Goal: Information Seeking & Learning: Learn about a topic

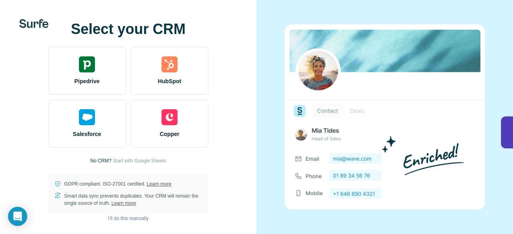
click at [392, 16] on div at bounding box center [384, 117] width 256 height 234
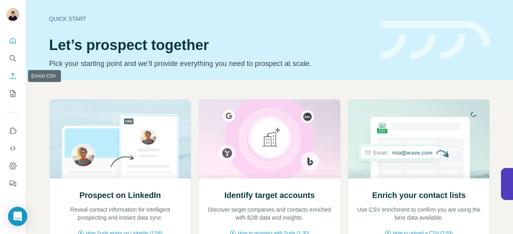
click at [15, 76] on icon "Enrich CSV" at bounding box center [13, 76] width 8 height 8
click at [12, 58] on icon "Search" at bounding box center [13, 59] width 8 height 8
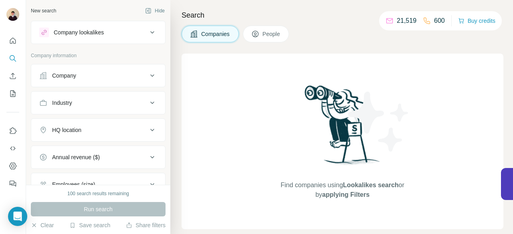
click at [107, 74] on div "Company" at bounding box center [93, 76] width 108 height 8
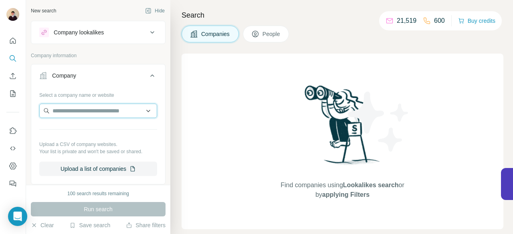
click at [90, 107] on input "text" at bounding box center [98, 111] width 118 height 14
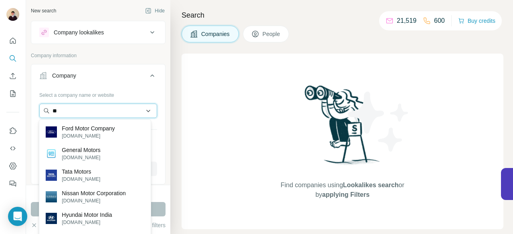
type input "*"
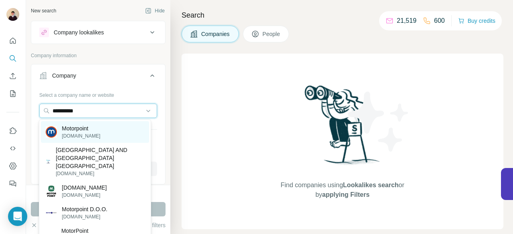
type input "**********"
click at [82, 127] on p "Motorpoint" at bounding box center [81, 129] width 38 height 8
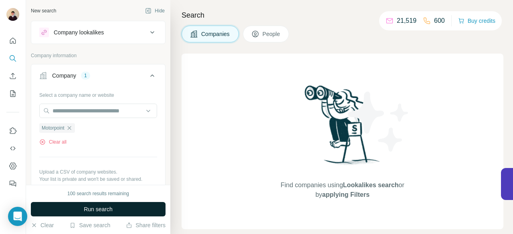
click at [109, 208] on span "Run search" at bounding box center [98, 210] width 29 height 8
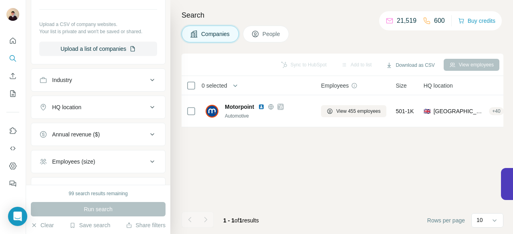
scroll to position [160, 0]
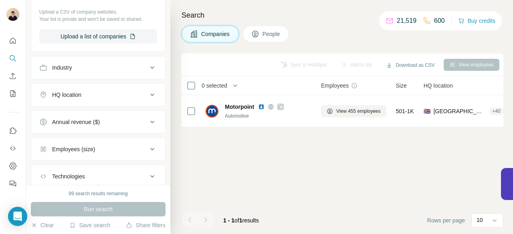
click at [112, 70] on div "Industry" at bounding box center [93, 68] width 108 height 8
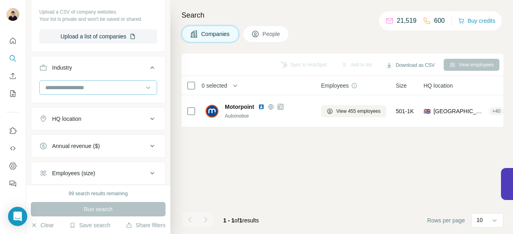
click at [109, 85] on input at bounding box center [93, 87] width 99 height 9
click at [111, 119] on div "HQ location" at bounding box center [93, 119] width 108 height 8
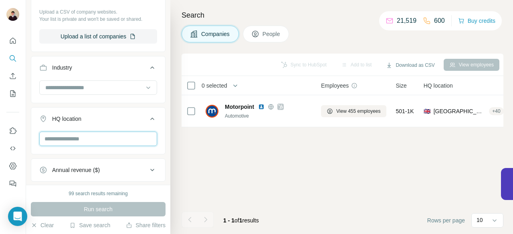
click at [94, 143] on input "text" at bounding box center [98, 139] width 118 height 14
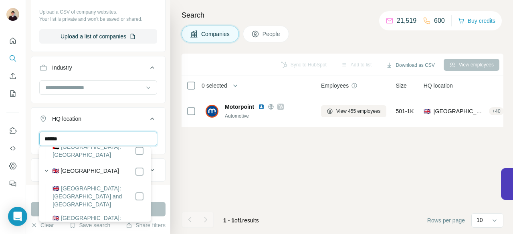
type input "******"
click at [106, 170] on div "🇬🇧 [GEOGRAPHIC_DATA]" at bounding box center [98, 172] width 92 height 10
click at [89, 170] on label "🇬🇧 [GEOGRAPHIC_DATA]" at bounding box center [85, 172] width 67 height 10
click at [199, 150] on div "Sync to HubSpot Add to list Download as CSV View employees 0 selected Companies…" at bounding box center [343, 144] width 322 height 181
click at [133, 146] on div "******" at bounding box center [98, 139] width 118 height 14
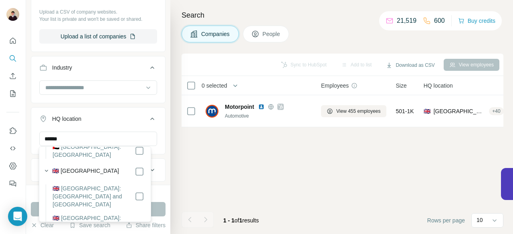
click at [200, 157] on div "Sync to HubSpot Add to list Download as CSV View employees 0 selected Companies…" at bounding box center [343, 144] width 322 height 181
click at [147, 143] on div "******" at bounding box center [98, 139] width 118 height 14
click at [214, 165] on div "Sync to HubSpot Add to list Download as CSV View employees 0 selected Companies…" at bounding box center [343, 144] width 322 height 181
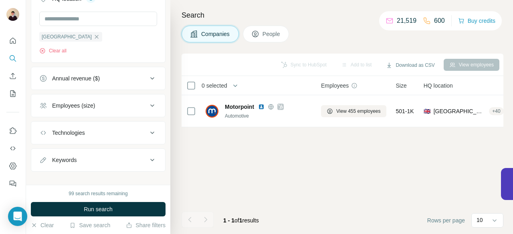
scroll to position [287, 0]
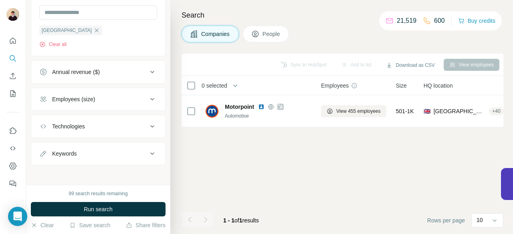
click at [132, 98] on div "Employees (size)" at bounding box center [93, 99] width 108 height 8
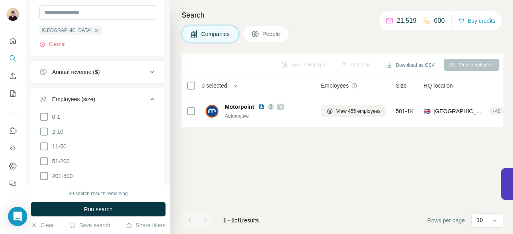
click at [147, 99] on icon at bounding box center [152, 100] width 10 height 10
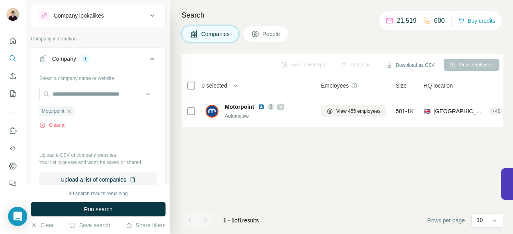
scroll to position [0, 0]
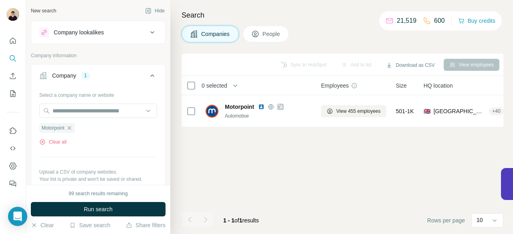
click at [127, 38] on button "Company lookalikes" at bounding box center [98, 32] width 134 height 19
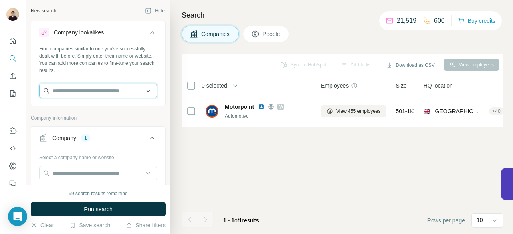
click at [108, 92] on input "text" at bounding box center [98, 91] width 118 height 14
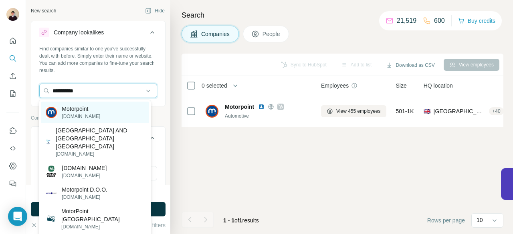
type input "**********"
click at [91, 111] on p "Motorpoint" at bounding box center [81, 109] width 38 height 8
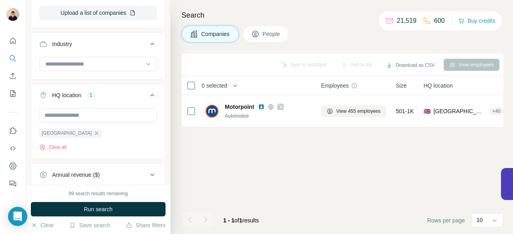
scroll to position [281, 0]
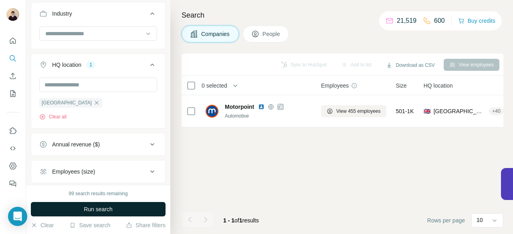
click at [112, 215] on button "Run search" at bounding box center [98, 209] width 135 height 14
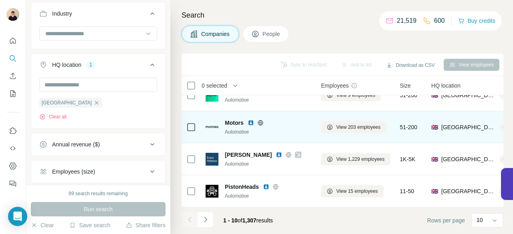
scroll to position [212, 0]
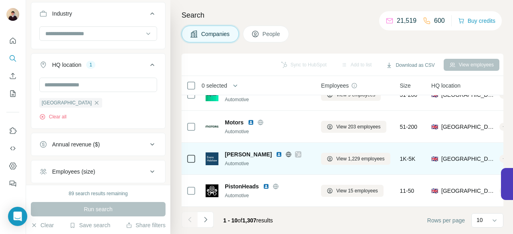
click at [276, 151] on img at bounding box center [279, 154] width 6 height 6
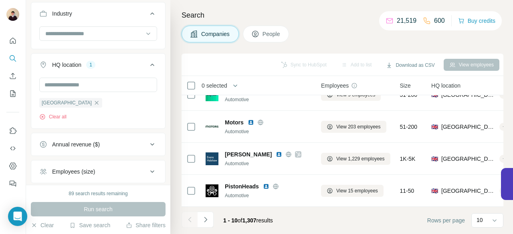
click at [114, 144] on div "Annual revenue ($)" at bounding box center [93, 145] width 108 height 8
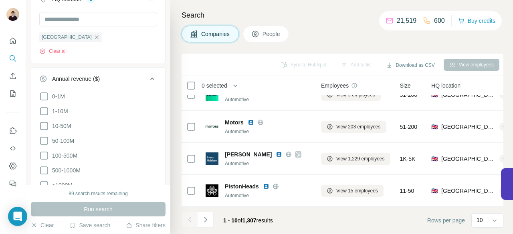
scroll to position [361, 0]
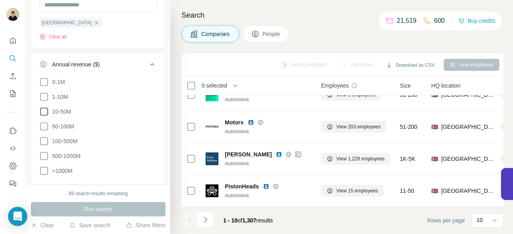
click at [45, 109] on icon at bounding box center [44, 112] width 10 height 10
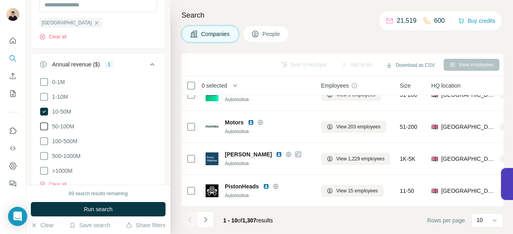
click at [45, 122] on icon at bounding box center [44, 127] width 10 height 10
click at [44, 137] on icon at bounding box center [44, 141] width 8 height 8
click at [42, 154] on icon at bounding box center [44, 156] width 10 height 10
click at [44, 170] on icon at bounding box center [44, 171] width 10 height 10
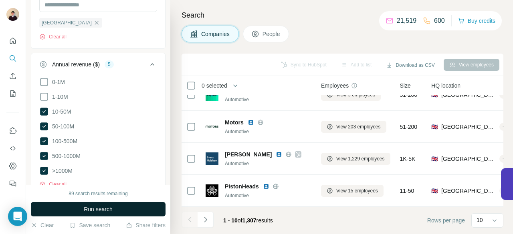
click at [97, 208] on span "Run search" at bounding box center [98, 210] width 29 height 8
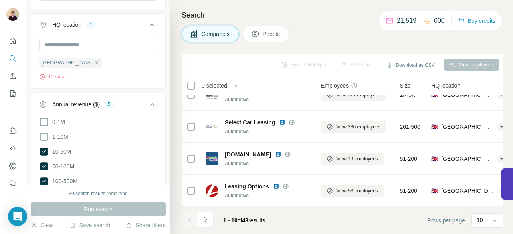
scroll to position [473, 0]
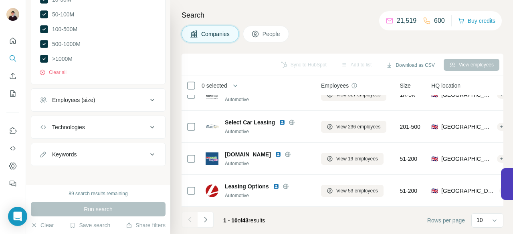
click at [136, 123] on div "Technologies" at bounding box center [93, 127] width 108 height 8
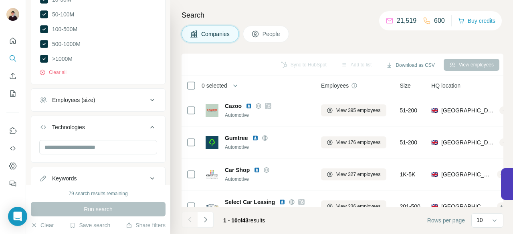
scroll to position [160, 0]
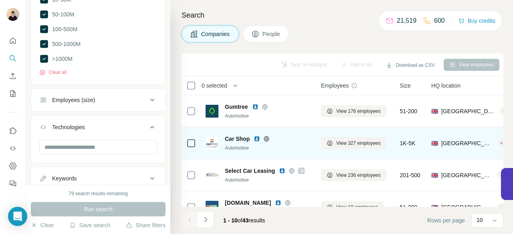
click at [257, 137] on img at bounding box center [257, 139] width 6 height 6
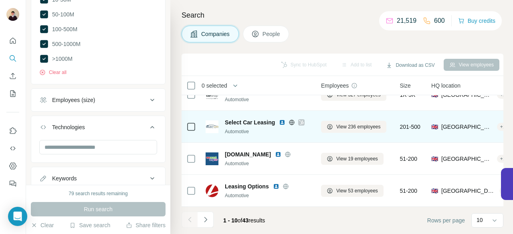
scroll to position [212, 0]
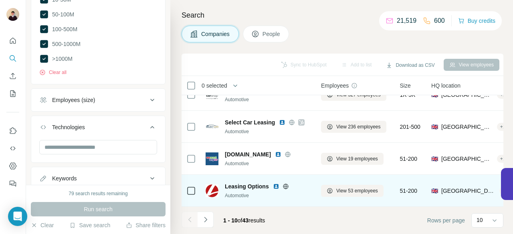
click at [276, 184] on img at bounding box center [276, 187] width 6 height 6
